Goal: Information Seeking & Learning: Learn about a topic

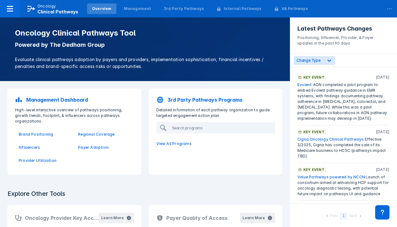
click at [67, 99] on p "Management Dashboard" at bounding box center [57, 99] width 62 height 7
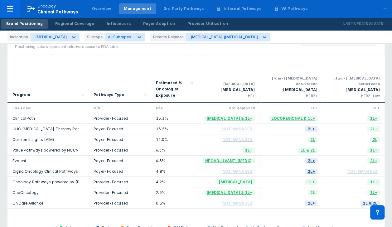
scroll to position [31, 0]
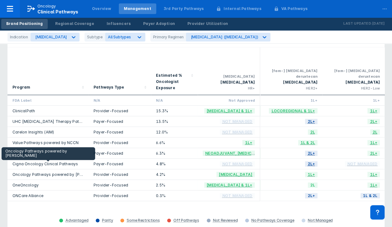
click at [51, 172] on link "Oncology Pathways powered by [PERSON_NAME]" at bounding box center [59, 174] width 95 height 5
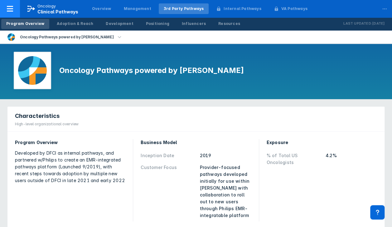
click at [61, 13] on span "Clinical Pathways" at bounding box center [57, 11] width 41 height 5
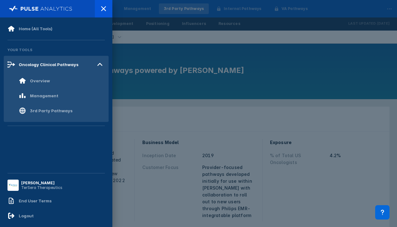
click at [172, 8] on div at bounding box center [198, 113] width 397 height 227
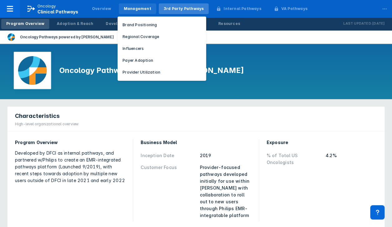
click at [139, 8] on div "Management" at bounding box center [137, 9] width 27 height 6
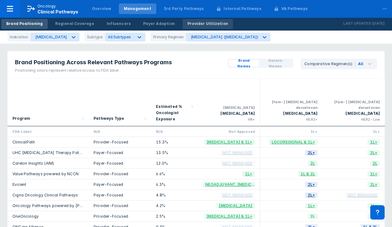
click at [188, 23] on div "Provider Utilization" at bounding box center [208, 24] width 41 height 6
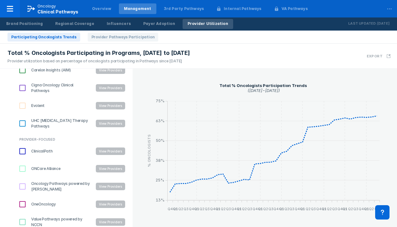
scroll to position [92, 0]
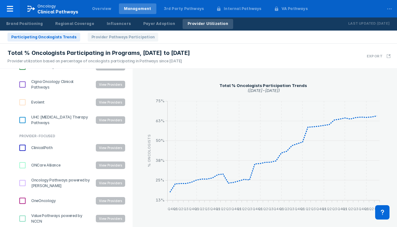
click at [22, 218] on input "Value Pathways powered by NCCN" at bounding box center [22, 218] width 11 height 11
checkbox input "true"
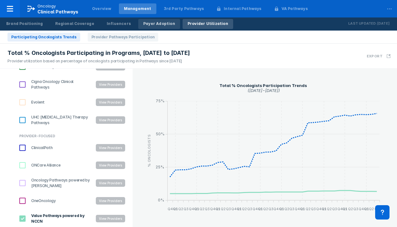
click at [143, 25] on div "Payer Adoption" at bounding box center [159, 24] width 32 height 6
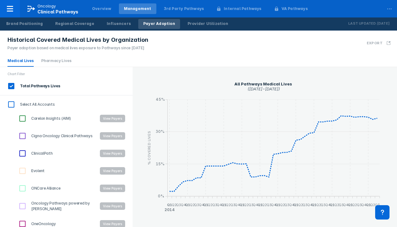
scroll to position [41, 0]
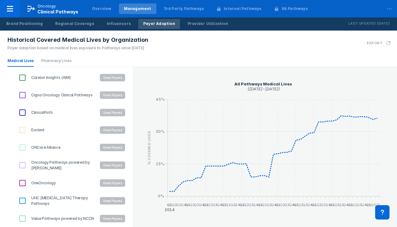
click at [22, 164] on input "Oncology Pathways powered by [PERSON_NAME]" at bounding box center [22, 165] width 11 height 11
checkbox input "true"
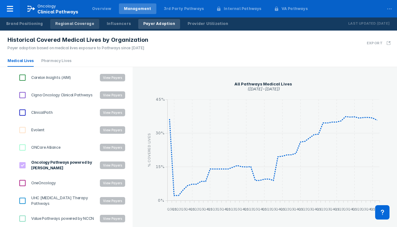
click at [70, 25] on div "Regional Coverage" at bounding box center [74, 24] width 39 height 6
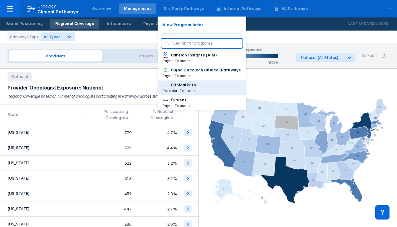
click at [182, 88] on p "ClinicalPath" at bounding box center [183, 85] width 25 height 6
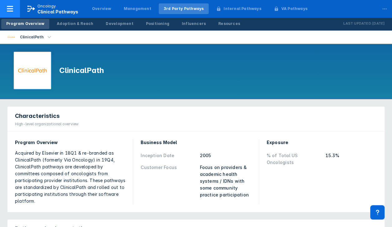
click at [51, 11] on span "Clinical Pathways" at bounding box center [57, 11] width 41 height 5
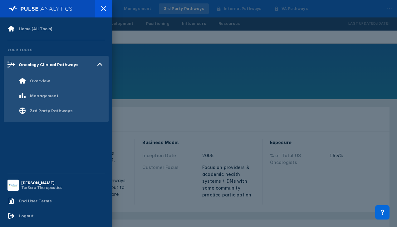
click at [188, 39] on div at bounding box center [198, 113] width 397 height 227
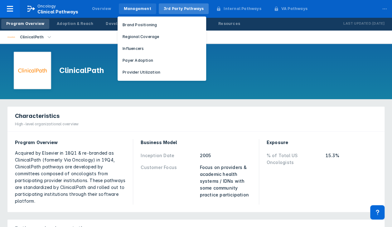
click at [134, 10] on div "Management" at bounding box center [137, 9] width 27 height 6
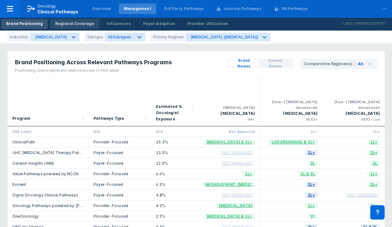
click at [77, 23] on div "Regional Coverage" at bounding box center [74, 24] width 39 height 6
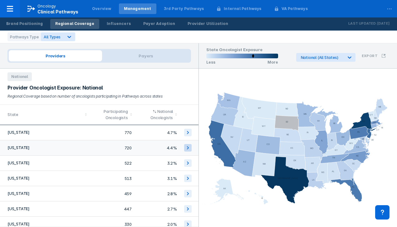
click at [187, 146] on icon at bounding box center [188, 147] width 2 height 3
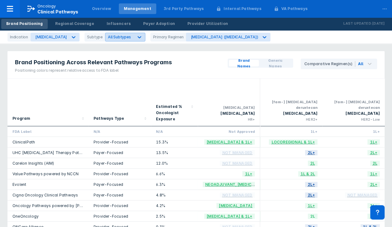
click at [138, 38] on icon at bounding box center [140, 37] width 4 height 2
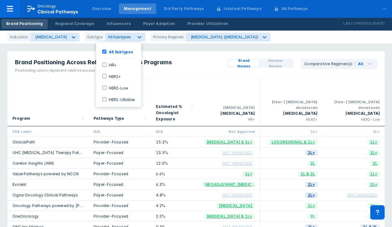
click at [116, 75] on label "HER2+" at bounding box center [113, 76] width 14 height 5
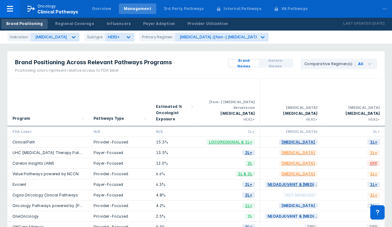
click at [285, 35] on div "Indication [MEDICAL_DATA] Subtype HER2+ Primary Regimen [MEDICAL_DATA] ([fam-] …" at bounding box center [196, 37] width 392 height 13
click at [116, 115] on div "Pathways Type" at bounding box center [109, 118] width 31 height 6
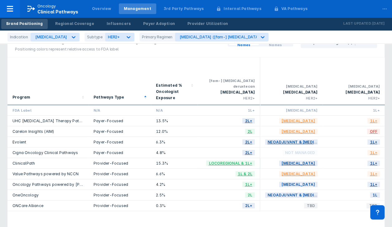
scroll to position [31, 0]
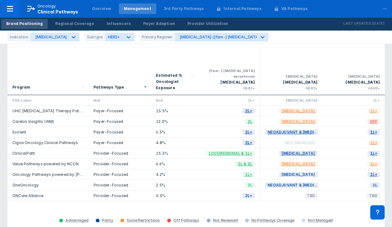
click at [107, 84] on div "Pathways Type" at bounding box center [109, 87] width 31 height 6
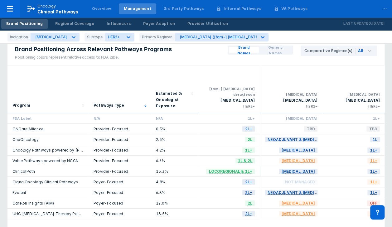
scroll to position [0, 0]
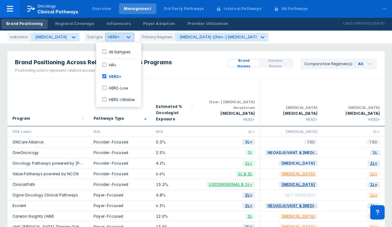
click at [125, 36] on icon at bounding box center [128, 37] width 6 height 6
click at [112, 63] on label "HR+" at bounding box center [111, 64] width 10 height 5
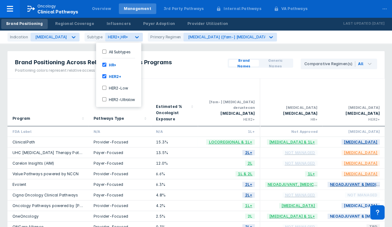
click at [103, 75] on input "HER2+" at bounding box center [104, 76] width 4 height 4
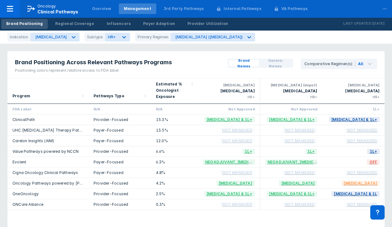
click at [278, 36] on div "Indication [MEDICAL_DATA] Subtype HR+ Primary Regimen [MEDICAL_DATA] ([MEDICAL_…" at bounding box center [196, 37] width 392 height 13
click at [109, 95] on div "Pathways Type" at bounding box center [109, 96] width 31 height 6
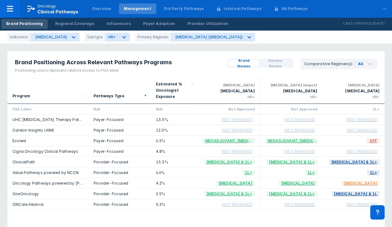
click at [108, 95] on div "Pathways Type" at bounding box center [109, 96] width 31 height 6
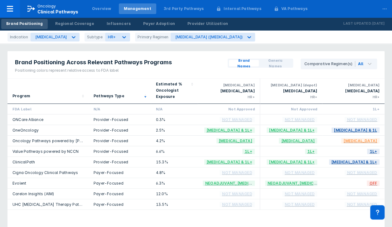
click at [109, 94] on div "Pathways Type" at bounding box center [109, 96] width 31 height 6
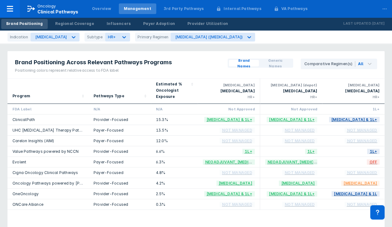
click at [110, 97] on div "Pathways Type" at bounding box center [109, 96] width 31 height 6
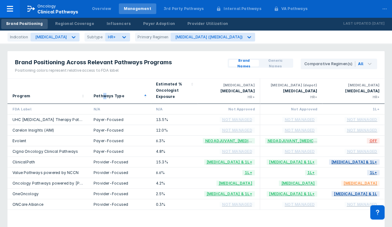
click at [104, 94] on div "Pathways Type" at bounding box center [109, 96] width 31 height 6
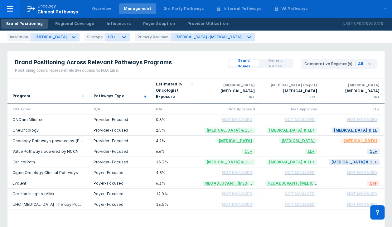
click at [203, 58] on div "Brand Positioning Across Relevant Pathways Programs Positioning colors represen…" at bounding box center [195, 64] width 377 height 27
click at [202, 63] on div "Brand Positioning Across Relevant Pathways Programs Positioning colors represen…" at bounding box center [195, 64] width 377 height 27
click at [122, 37] on icon at bounding box center [124, 37] width 4 height 2
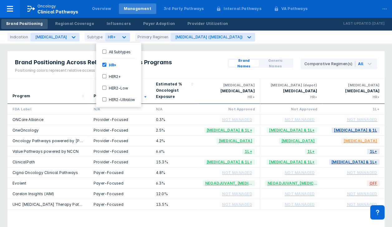
click at [104, 63] on input "HR+" at bounding box center [104, 65] width 4 height 4
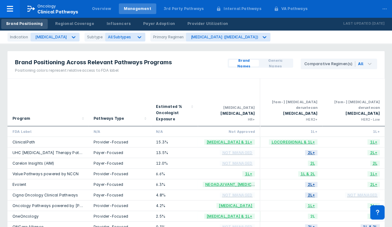
click at [270, 42] on div "Indication [MEDICAL_DATA] Subtype All Subtypes Primary Regimen [MEDICAL_DATA] (…" at bounding box center [196, 37] width 392 height 13
click at [112, 115] on div "Pathways Type" at bounding box center [109, 118] width 31 height 6
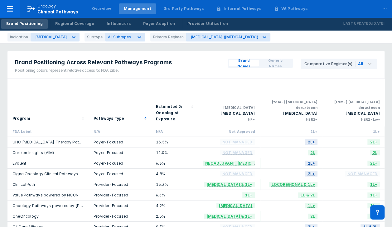
click at [111, 115] on div "Pathways Type" at bounding box center [109, 118] width 31 height 6
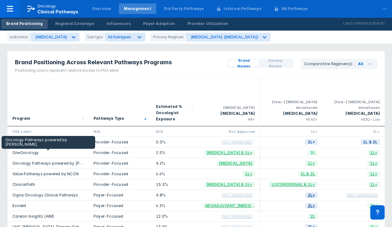
click at [57, 161] on link "Oncology Pathways powered by [PERSON_NAME]" at bounding box center [59, 163] width 95 height 5
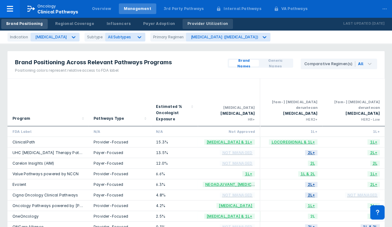
click at [188, 22] on div "Provider Utilization" at bounding box center [208, 24] width 41 height 6
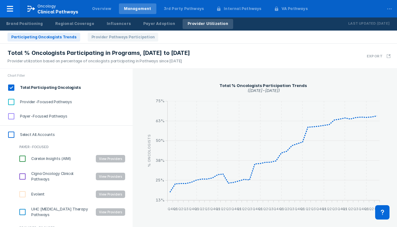
click at [12, 87] on input "Total Participating Oncologists" at bounding box center [11, 87] width 11 height 11
checkbox input "false"
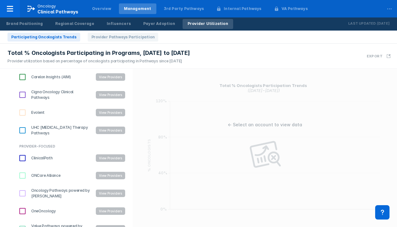
scroll to position [92, 0]
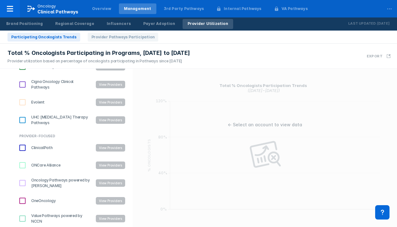
click at [22, 182] on input "Oncology Pathways powered by [PERSON_NAME]" at bounding box center [22, 183] width 11 height 11
checkbox input "true"
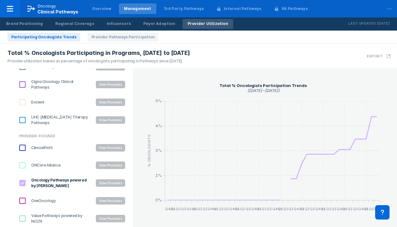
click at [104, 182] on button "View Providers" at bounding box center [110, 182] width 29 height 7
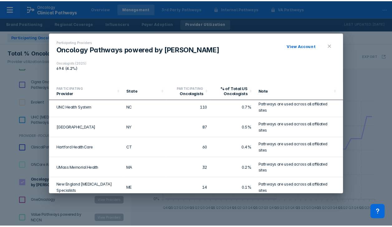
scroll to position [0, 0]
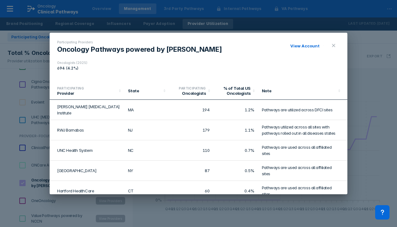
click at [308, 45] on link "View Account" at bounding box center [304, 45] width 29 height 5
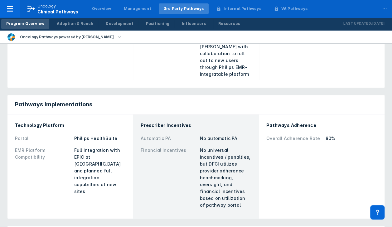
scroll to position [156, 0]
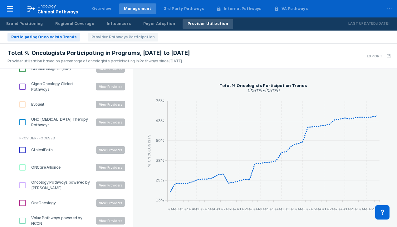
scroll to position [92, 0]
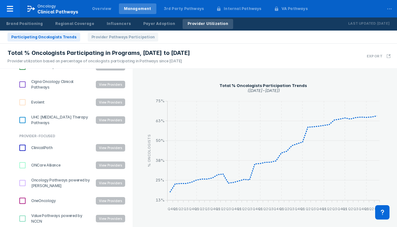
click at [25, 183] on input "Oncology Pathways powered by [PERSON_NAME]" at bounding box center [22, 183] width 11 height 11
checkbox input "true"
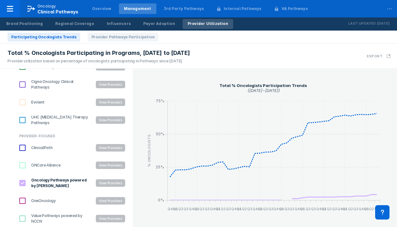
click at [100, 181] on button "View Providers" at bounding box center [110, 182] width 29 height 7
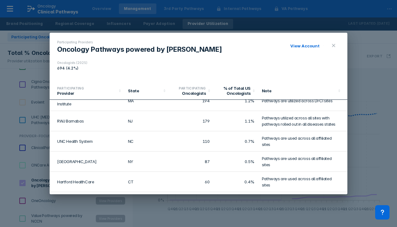
scroll to position [0, 0]
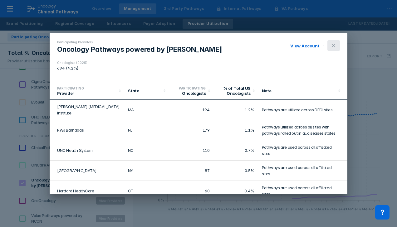
click at [335, 44] on icon at bounding box center [333, 45] width 3 height 3
